Goal: Find contact information: Find contact information

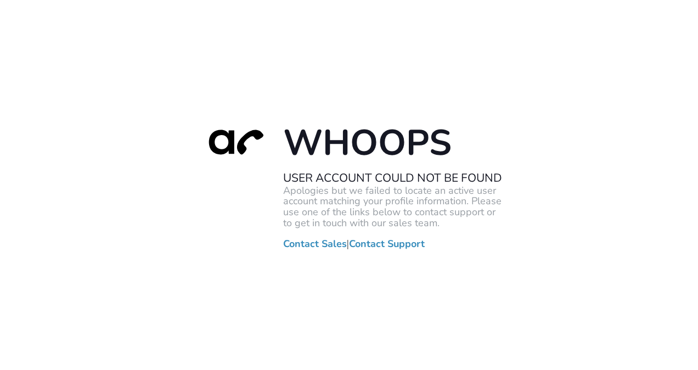
click at [365, 177] on h2 "User Account Could Not Be Found" at bounding box center [393, 178] width 220 height 14
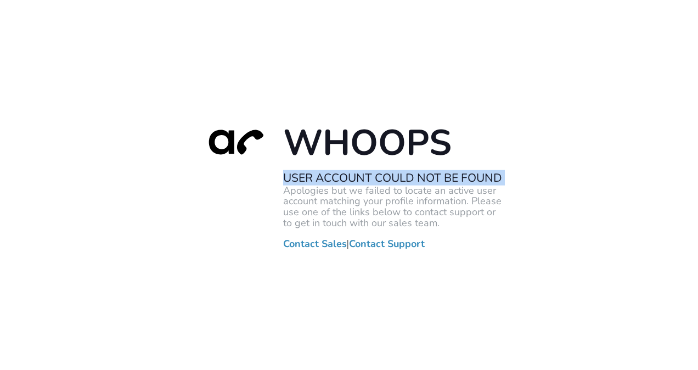
click at [365, 177] on h2 "User Account Could Not Be Found" at bounding box center [393, 178] width 220 height 14
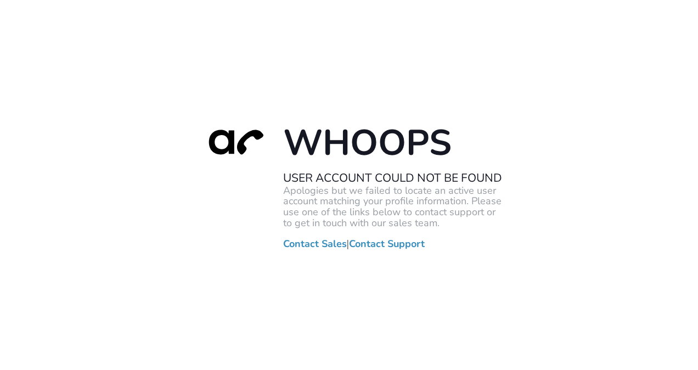
click at [332, 242] on link "Contact Sales" at bounding box center [315, 243] width 64 height 11
click at [155, 319] on div "Whoops User Account Could Not Be Found Apologies but we failed to locate an act…" at bounding box center [349, 185] width 698 height 370
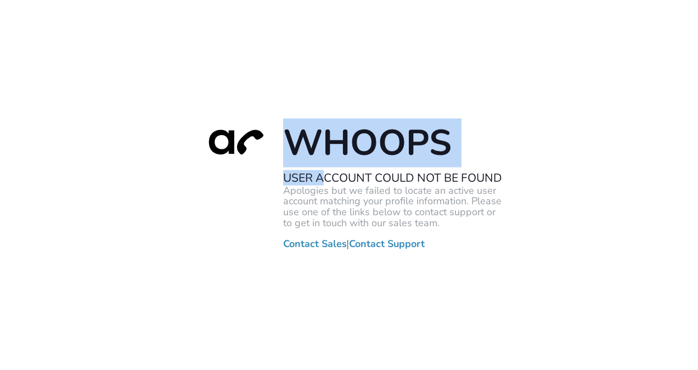
drag, startPoint x: 326, startPoint y: 176, endPoint x: 529, endPoint y: 177, distance: 203.1
click at [529, 177] on div "Whoops User Account Could Not Be Found Apologies but we failed to locate an act…" at bounding box center [349, 185] width 698 height 370
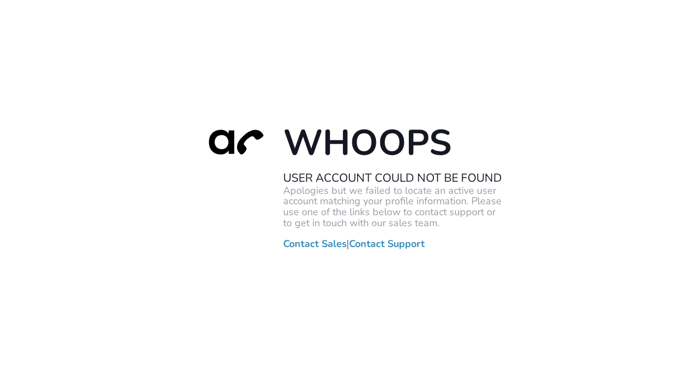
click at [378, 191] on p "Apologies but we failed to locate an active user account matching your profile …" at bounding box center [393, 206] width 220 height 43
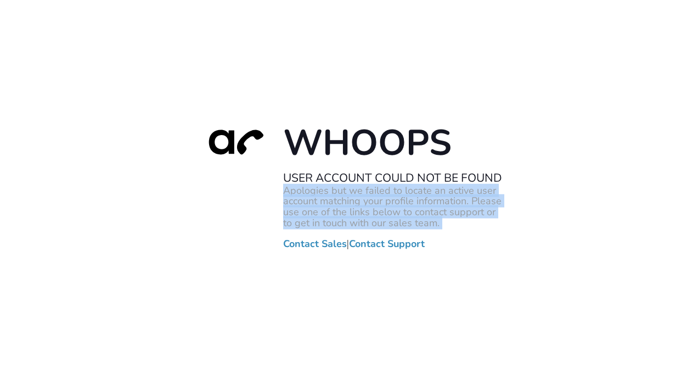
click at [378, 191] on p "Apologies but we failed to locate an active user account matching your profile …" at bounding box center [393, 206] width 220 height 43
drag, startPoint x: 378, startPoint y: 191, endPoint x: 344, endPoint y: 201, distance: 35.6
click at [344, 201] on p "Apologies but we failed to locate an active user account matching your profile …" at bounding box center [393, 206] width 220 height 43
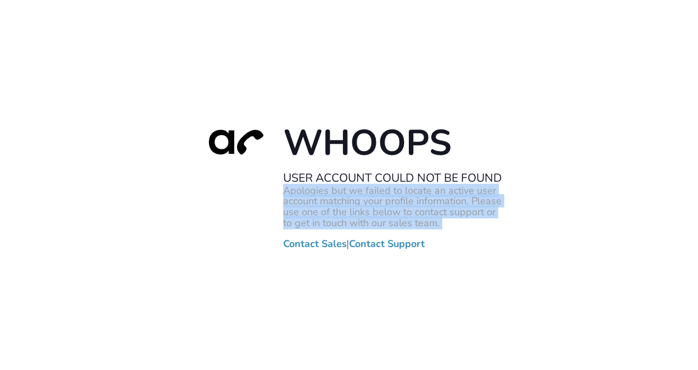
click at [344, 201] on p "Apologies but we failed to locate an active user account matching your profile …" at bounding box center [393, 206] width 220 height 43
drag, startPoint x: 344, startPoint y: 201, endPoint x: 447, endPoint y: 201, distance: 103.2
click at [447, 201] on p "Apologies but we failed to locate an active user account matching your profile …" at bounding box center [393, 206] width 220 height 43
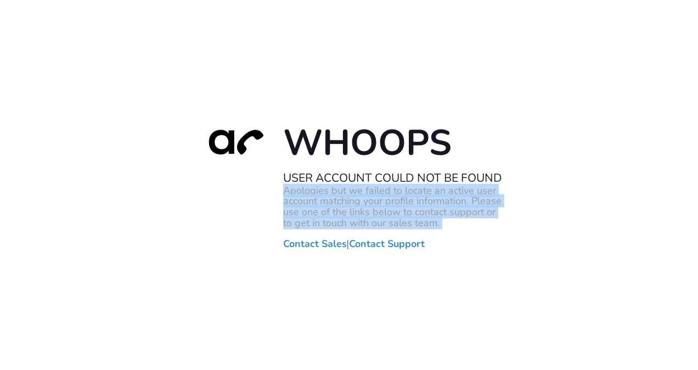
click at [447, 201] on p "Apologies but we failed to locate an active user account matching your profile …" at bounding box center [393, 206] width 220 height 43
